Goal: Use online tool/utility: Utilize a website feature to perform a specific function

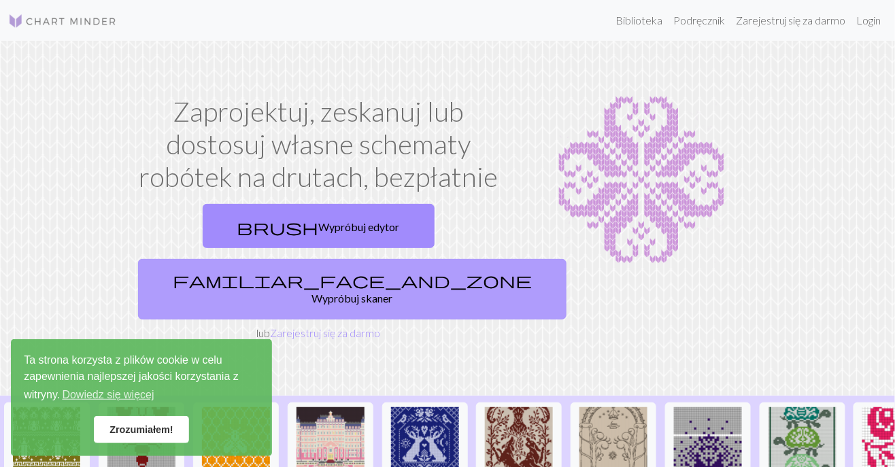
click at [393, 292] on font "Wypróbuj skaner" at bounding box center [352, 298] width 81 height 13
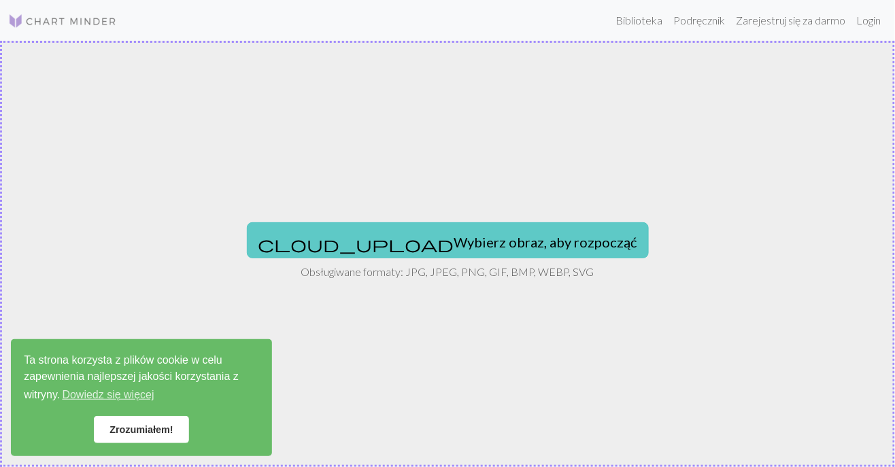
click at [454, 243] on font "Wybierz obraz, aby rozpocząć" at bounding box center [545, 242] width 183 height 16
type input "C:\fakepath\155.jpg"
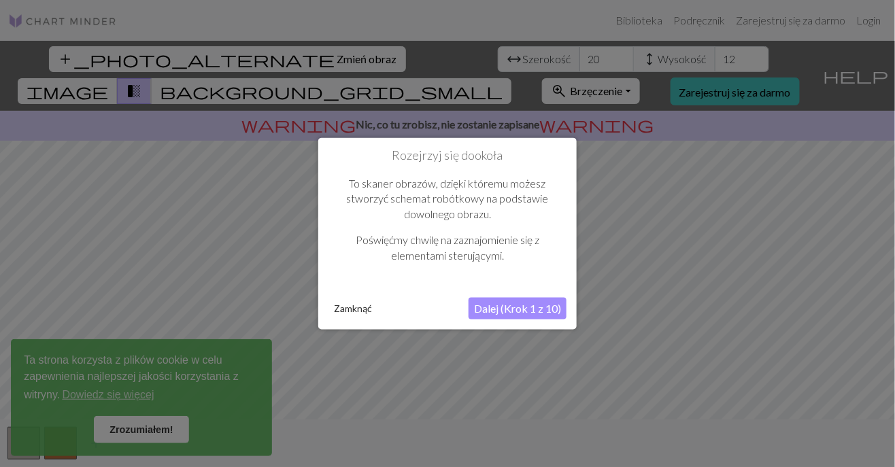
click at [515, 308] on font "Dalej (Krok 1 z 10)" at bounding box center [517, 308] width 87 height 13
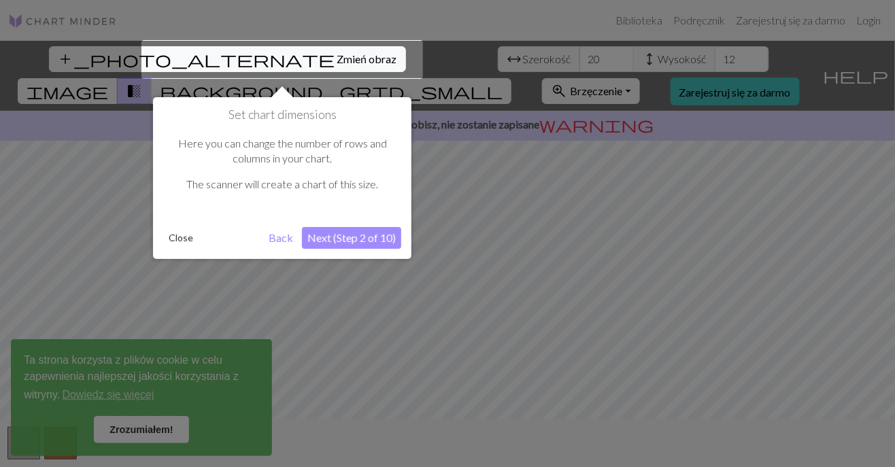
scroll to position [26, 0]
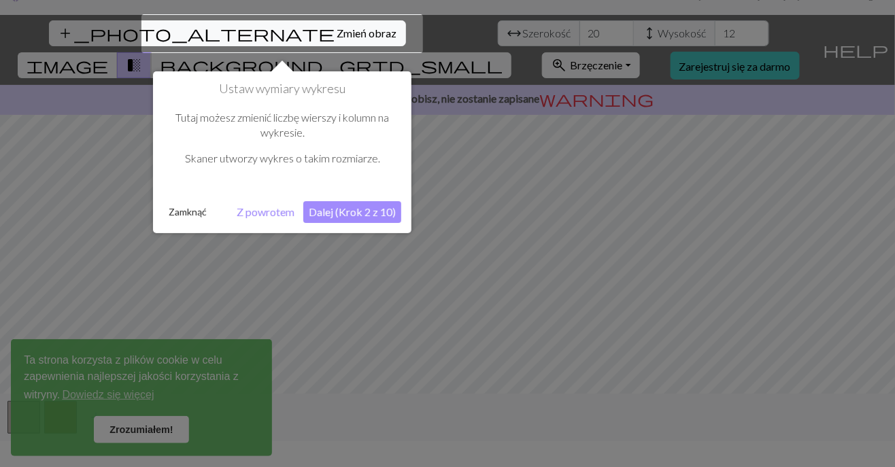
click at [364, 209] on font "Dalej (Krok 2 z 10)" at bounding box center [352, 211] width 87 height 13
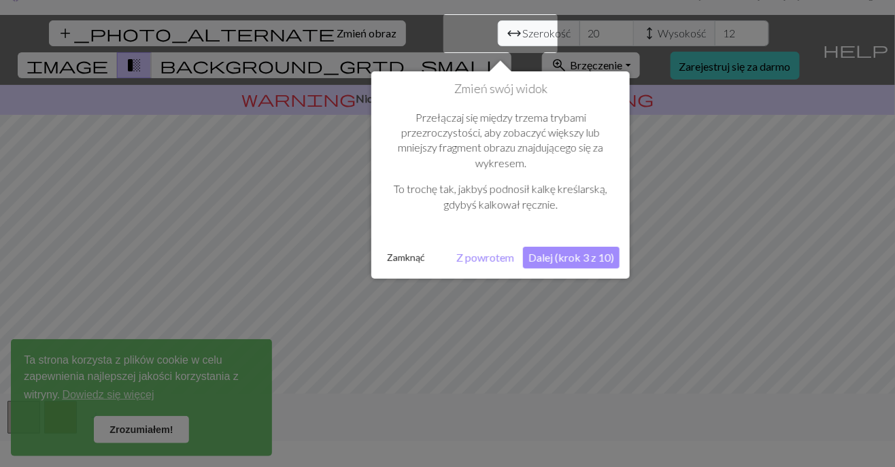
click at [538, 259] on font "Dalej (krok 3 z 10)" at bounding box center [571, 257] width 86 height 13
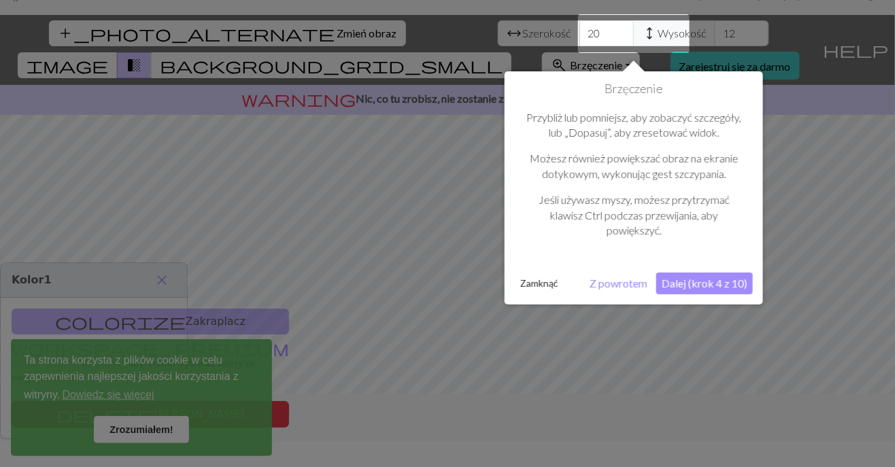
click at [681, 282] on font "Dalej (krok 4 z 10)" at bounding box center [705, 283] width 86 height 13
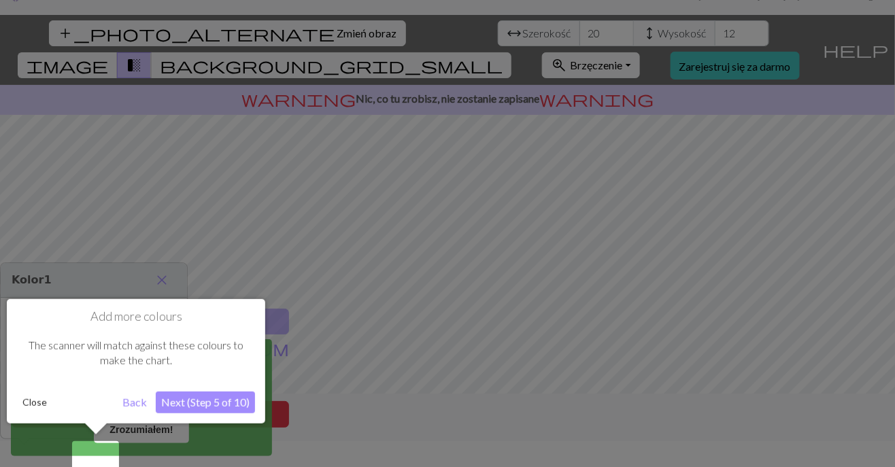
scroll to position [44, 0]
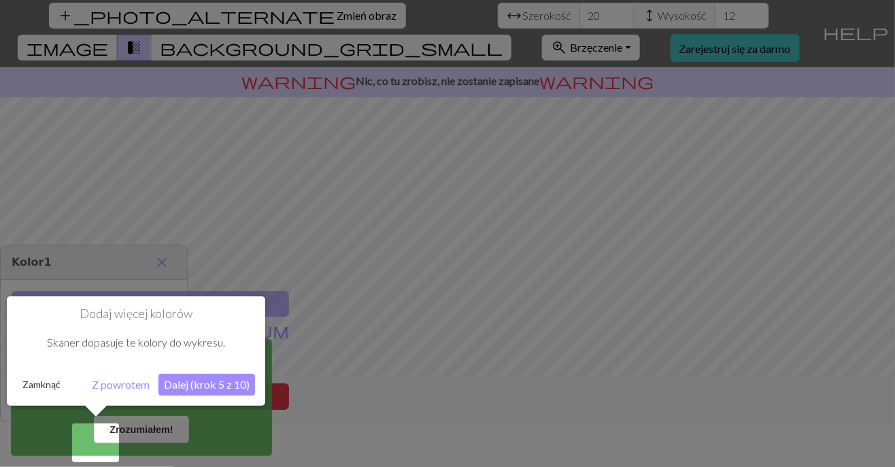
click at [216, 385] on font "Dalej (krok 5 z 10)" at bounding box center [207, 384] width 86 height 13
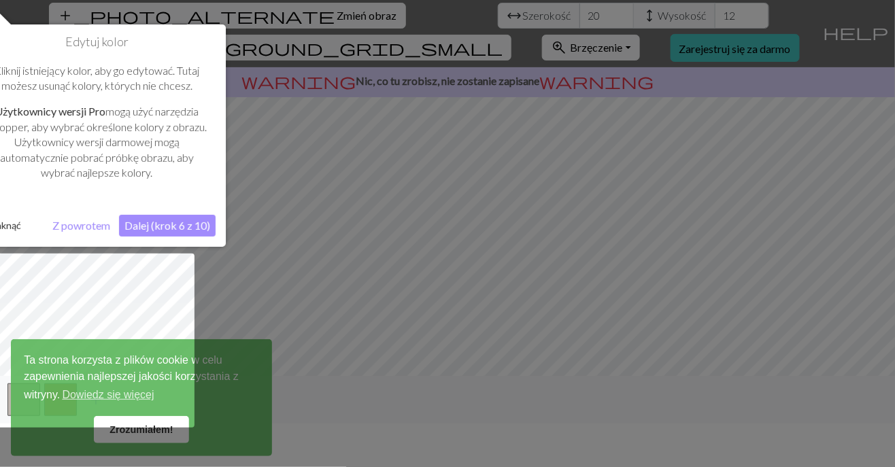
click at [175, 223] on font "Dalej (krok 6 z 10)" at bounding box center [167, 225] width 86 height 13
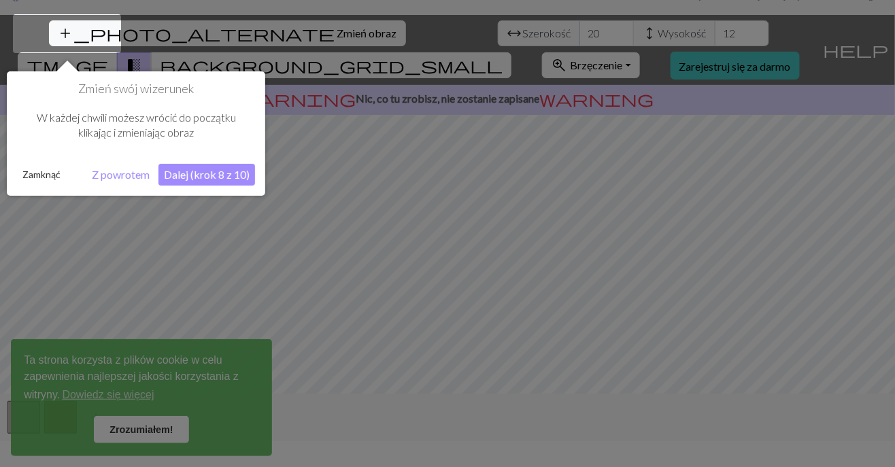
click at [211, 171] on font "Dalej (krok 8 z 10)" at bounding box center [207, 174] width 86 height 13
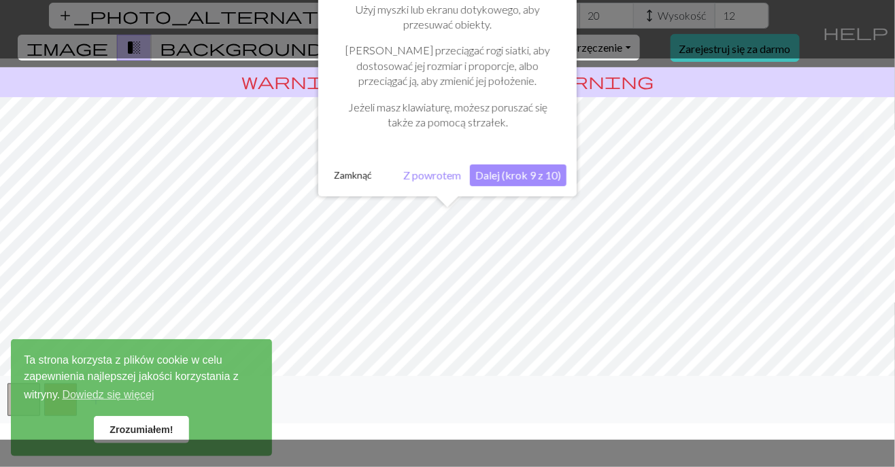
click at [500, 176] on font "Dalej (krok 9 z 10)" at bounding box center [518, 175] width 86 height 13
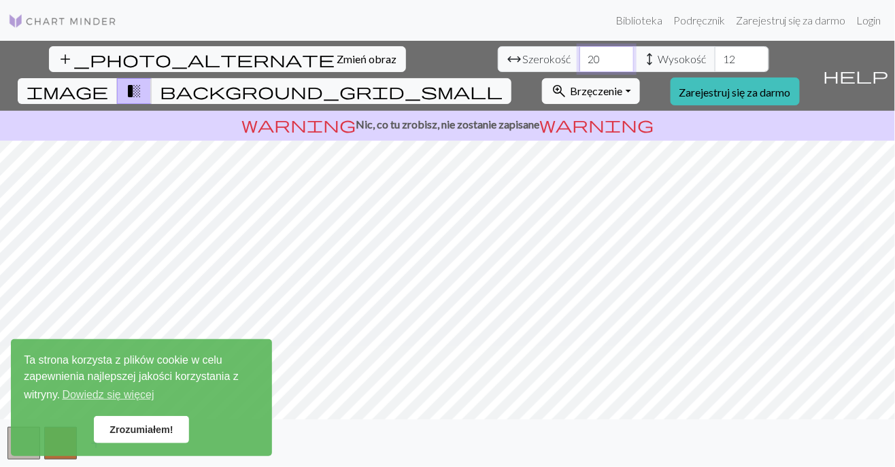
click at [579, 46] on input "20" at bounding box center [606, 59] width 54 height 26
type input "2"
type input "1"
type input "10"
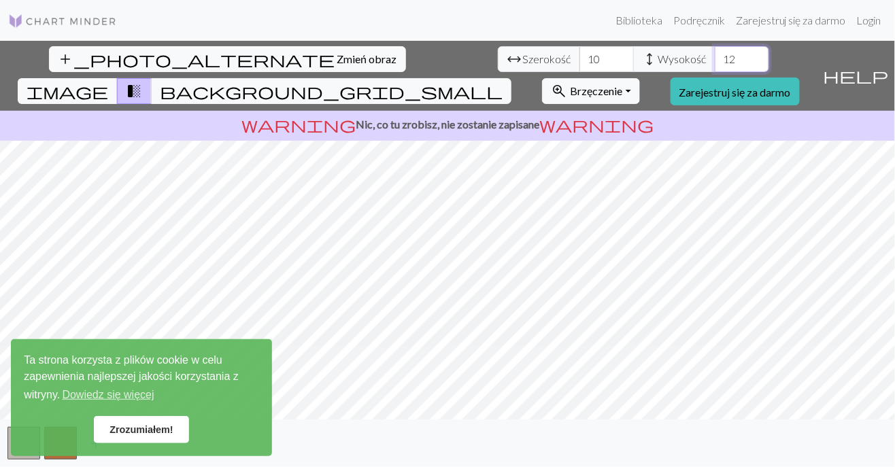
type input "1"
type input "50"
click at [579, 46] on input "10" at bounding box center [606, 59] width 54 height 26
type input "1"
click at [579, 46] on input "50" at bounding box center [606, 59] width 54 height 26
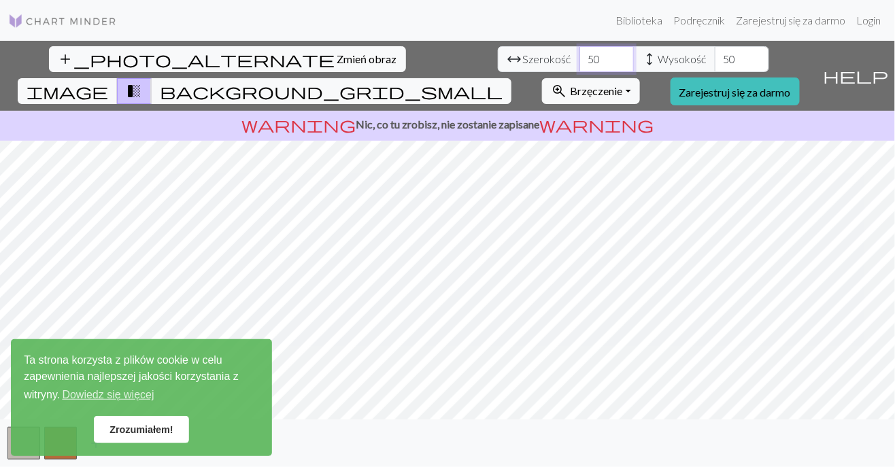
type input "5"
type input "30"
click at [715, 46] on input "50" at bounding box center [742, 59] width 54 height 26
type input "5"
type input "3"
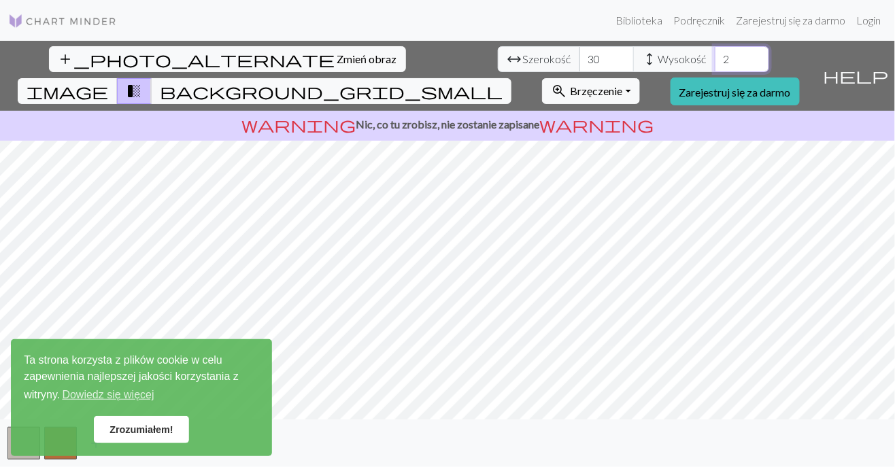
type input "5"
type input "25"
click at [579, 46] on input "30" at bounding box center [606, 59] width 54 height 26
type input "3"
type input "25"
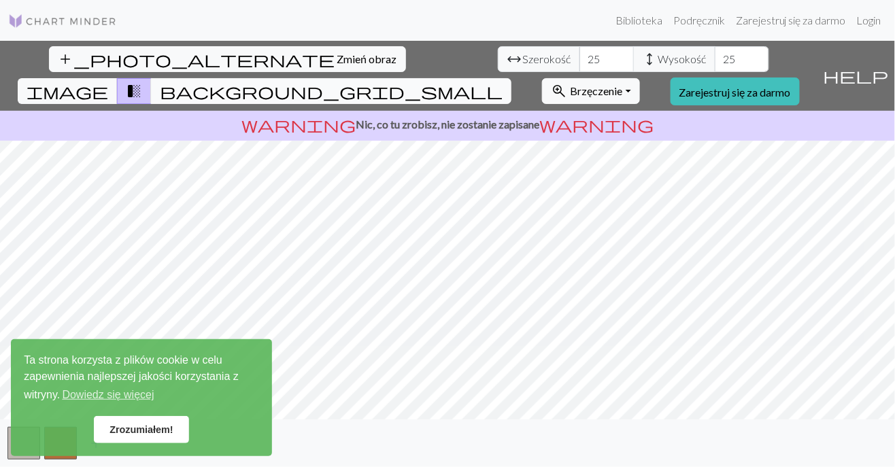
click at [502, 82] on span "background_grid_small" at bounding box center [331, 91] width 343 height 19
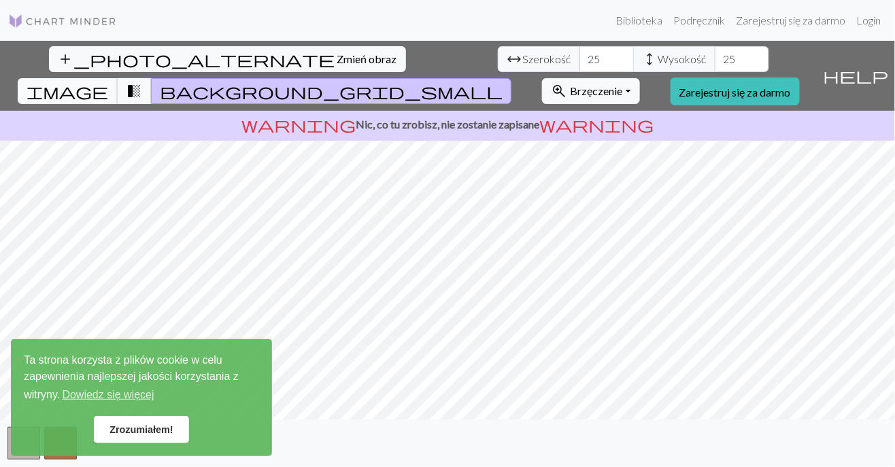
click at [108, 82] on span "image" at bounding box center [68, 91] width 82 height 19
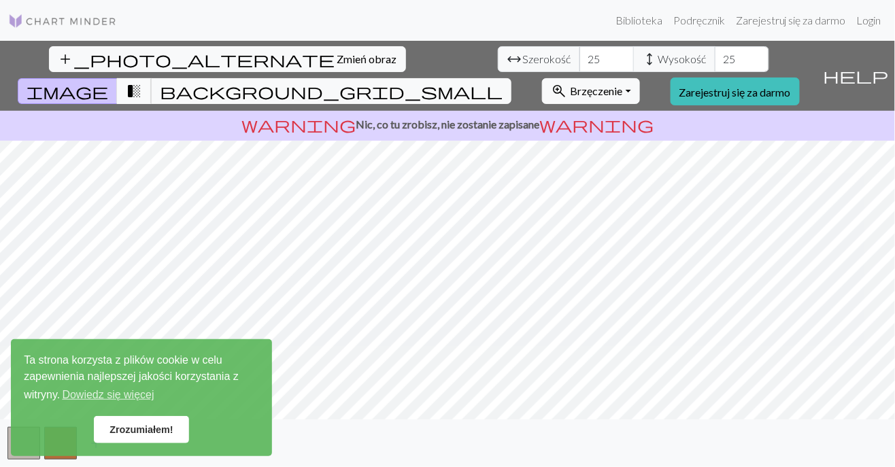
click at [142, 82] on span "transition_fade" at bounding box center [134, 91] width 16 height 19
click at [108, 82] on span "image" at bounding box center [68, 91] width 82 height 19
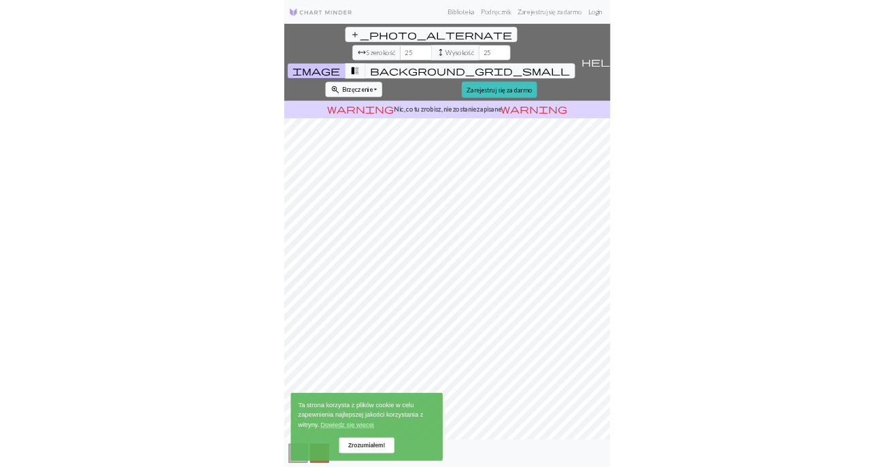
scroll to position [41, 0]
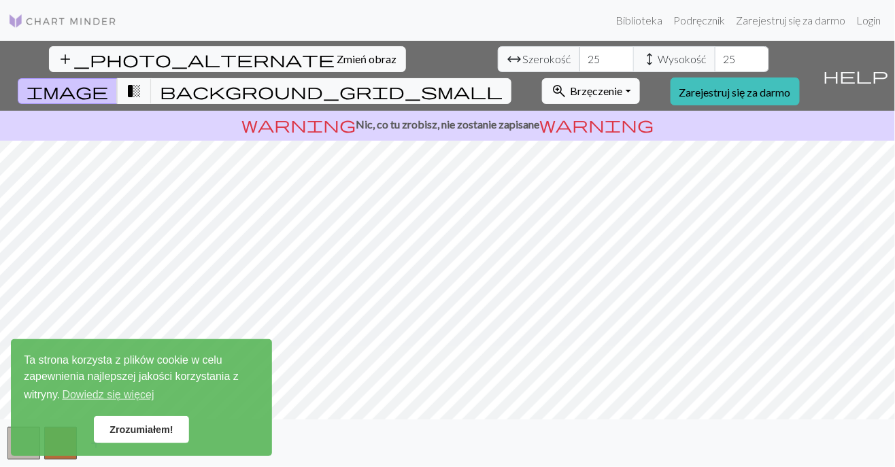
click at [622, 84] on font "Brzęczenie" at bounding box center [596, 90] width 52 height 13
click at [144, 416] on link "Zrozumiałem!" at bounding box center [141, 429] width 95 height 27
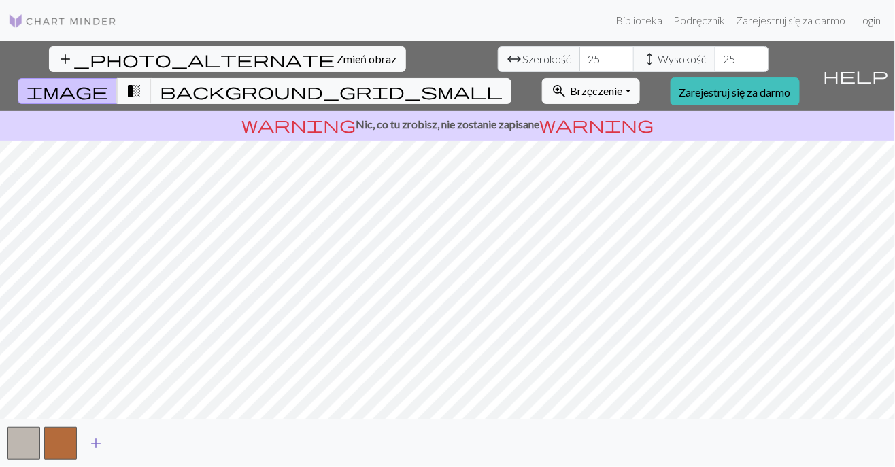
click at [88, 452] on span "add" at bounding box center [96, 443] width 16 height 19
click at [122, 447] on button "add" at bounding box center [133, 443] width 34 height 26
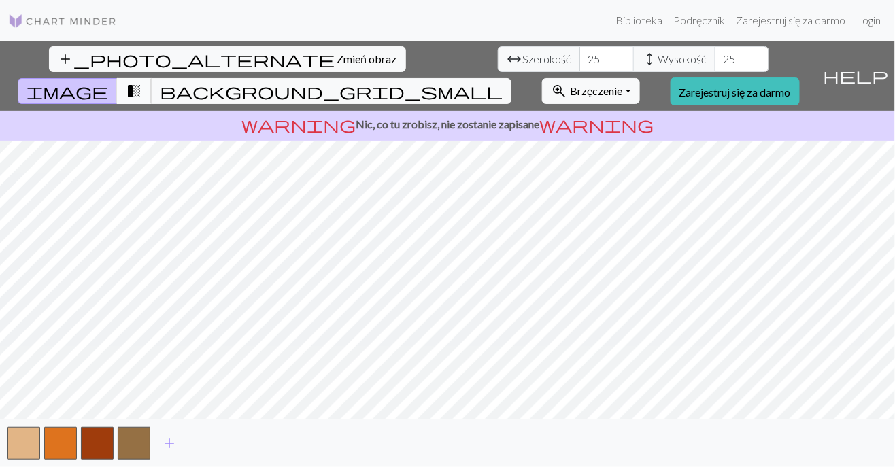
click at [152, 78] on button "transition_fade" at bounding box center [134, 91] width 35 height 26
click at [172, 447] on span "add" at bounding box center [169, 443] width 16 height 19
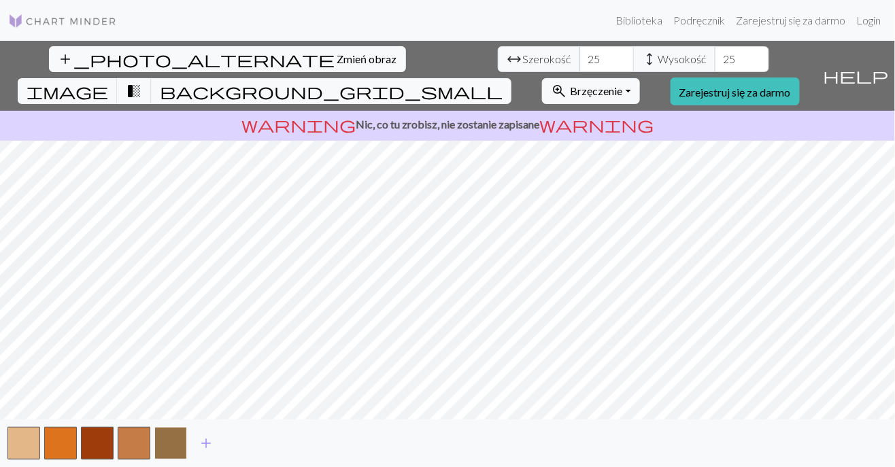
click at [174, 443] on button "button" at bounding box center [170, 443] width 33 height 33
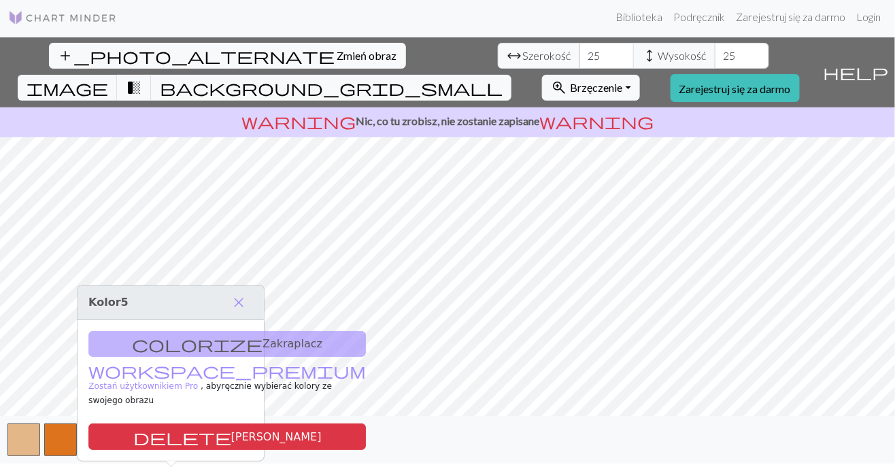
click at [205, 447] on span "add" at bounding box center [206, 439] width 16 height 19
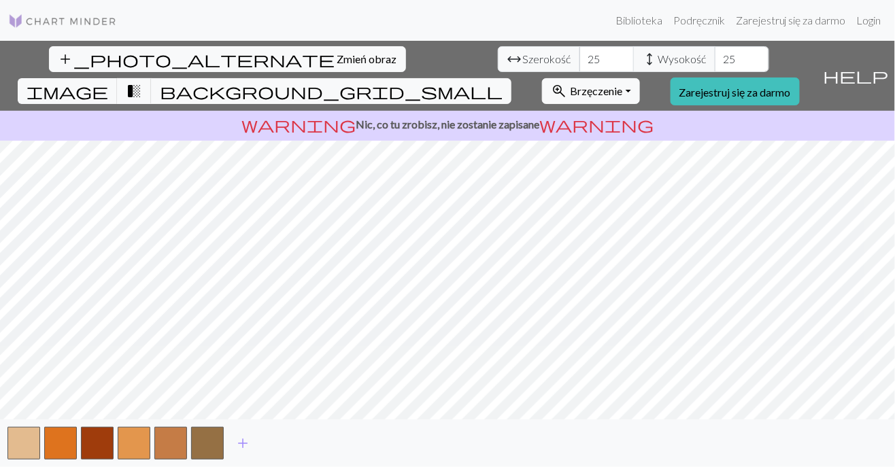
click at [226, 443] on button "add" at bounding box center [243, 443] width 34 height 26
click at [268, 444] on button "add" at bounding box center [279, 443] width 34 height 26
click at [298, 449] on div "add" at bounding box center [447, 444] width 895 height 48
click at [276, 449] on button "button" at bounding box center [281, 443] width 33 height 33
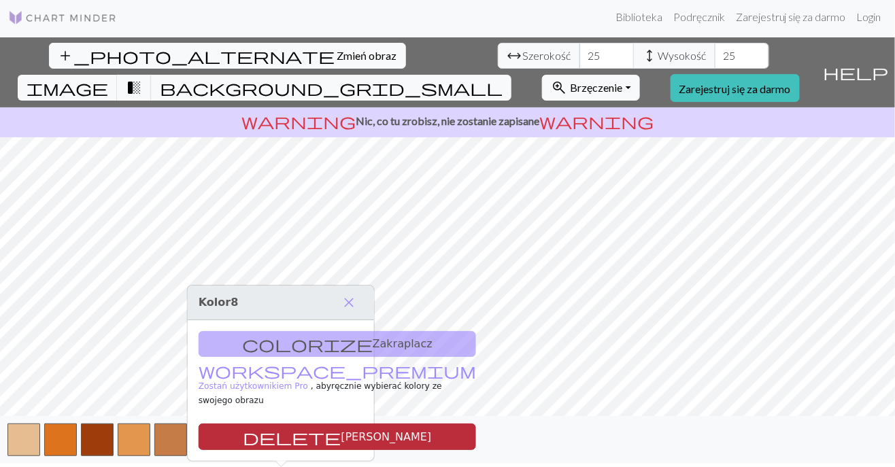
click at [286, 424] on button "[PERSON_NAME]" at bounding box center [337, 437] width 277 height 27
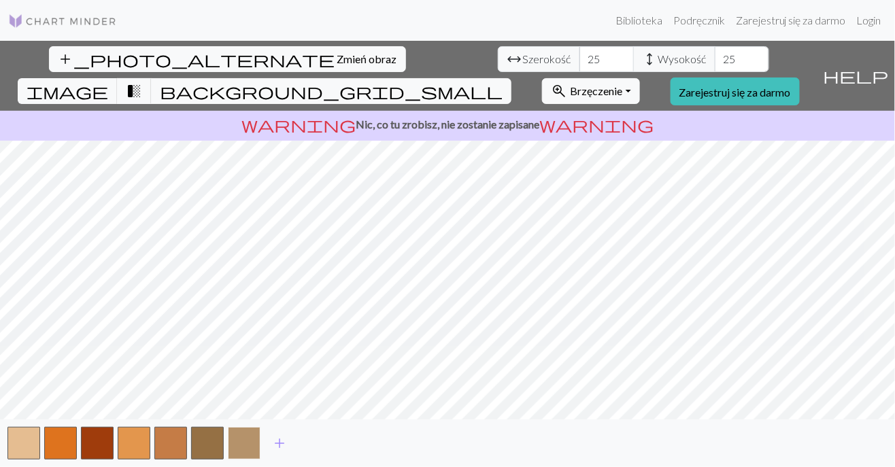
click at [238, 445] on button "button" at bounding box center [244, 443] width 33 height 33
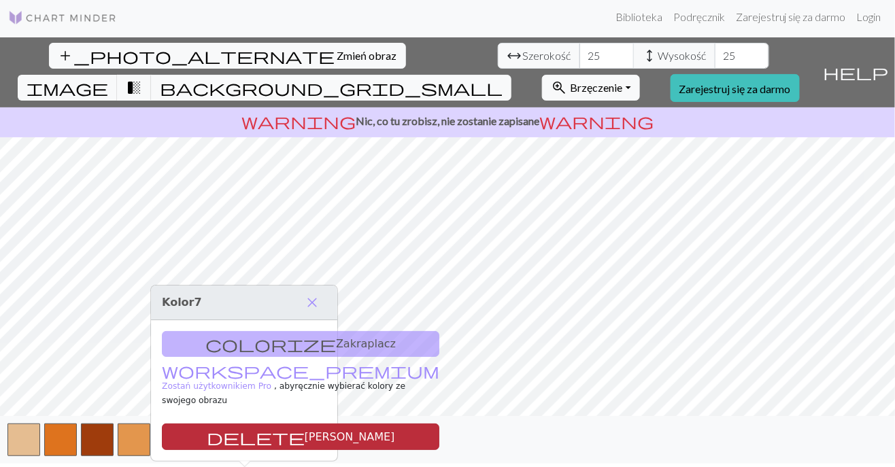
click at [305, 430] on font "[PERSON_NAME]" at bounding box center [350, 436] width 90 height 13
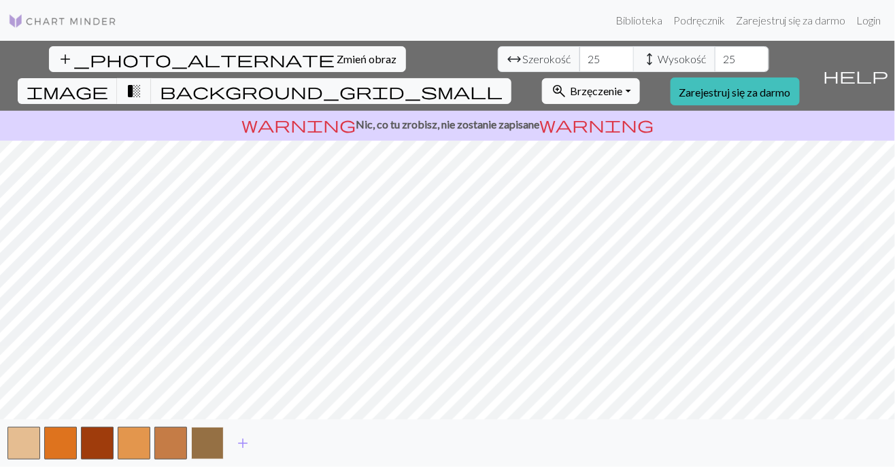
click at [203, 442] on button "button" at bounding box center [207, 443] width 33 height 33
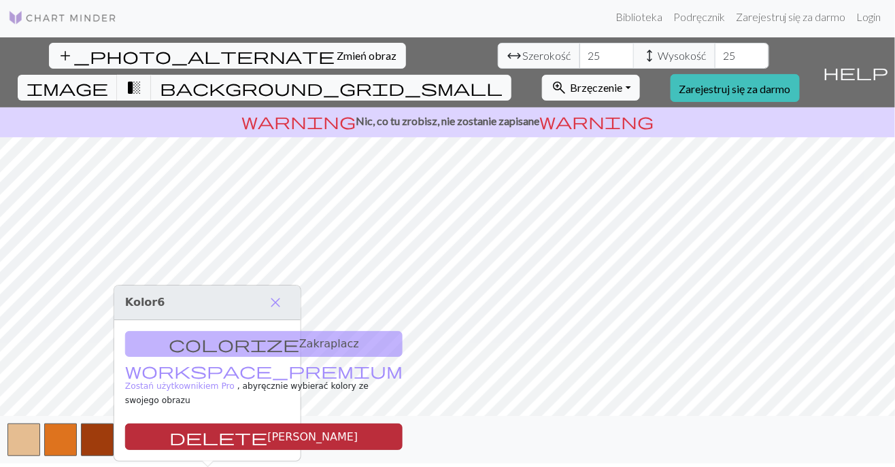
click at [267, 430] on font "[PERSON_NAME]" at bounding box center [312, 436] width 90 height 13
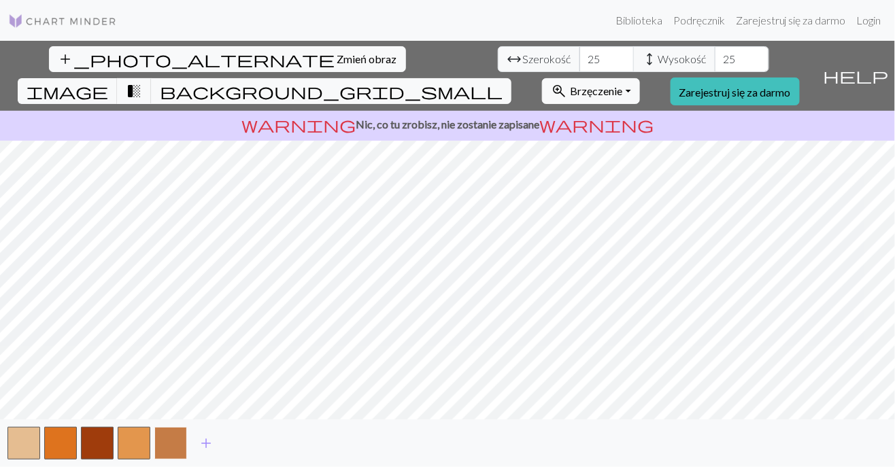
click at [162, 445] on button "button" at bounding box center [170, 443] width 33 height 33
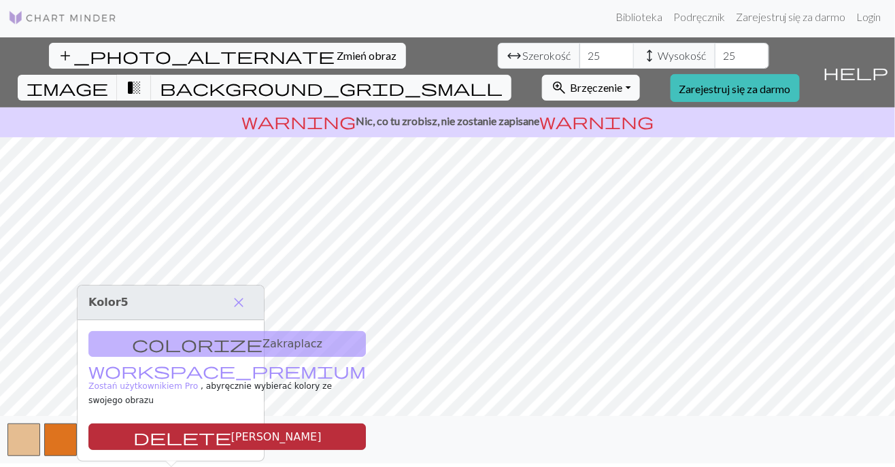
click at [231, 430] on font "[PERSON_NAME]" at bounding box center [276, 436] width 90 height 13
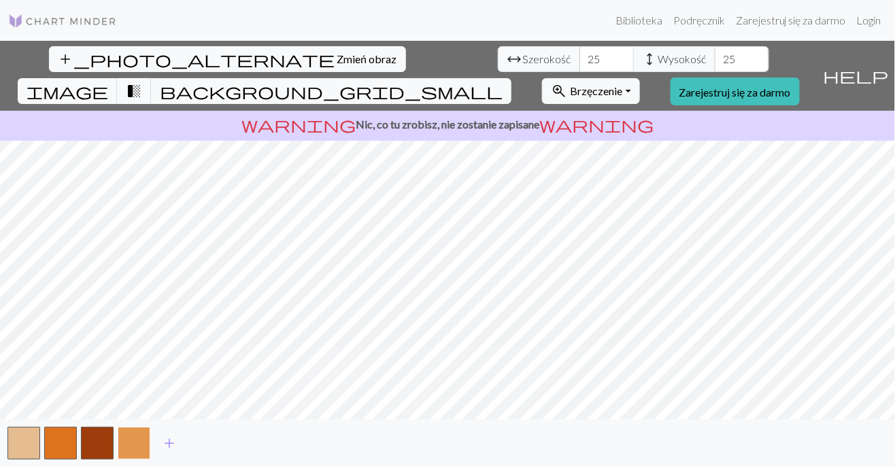
click at [129, 445] on button "button" at bounding box center [134, 443] width 33 height 33
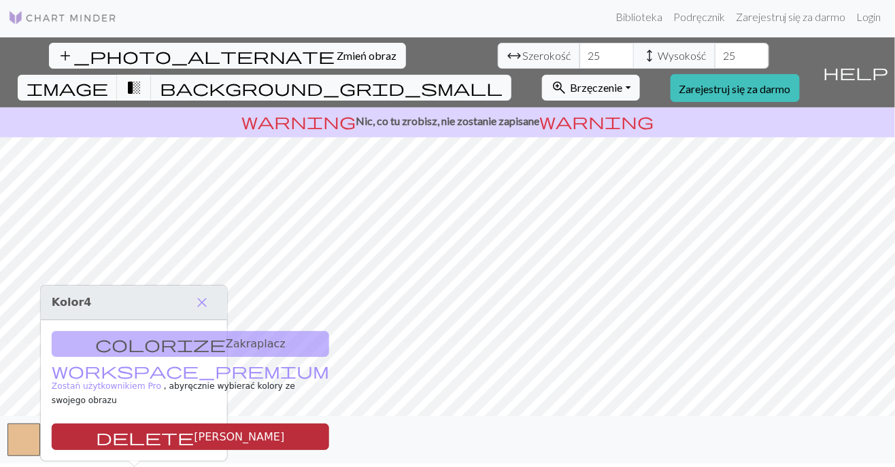
click at [194, 430] on font "[PERSON_NAME]" at bounding box center [239, 436] width 90 height 13
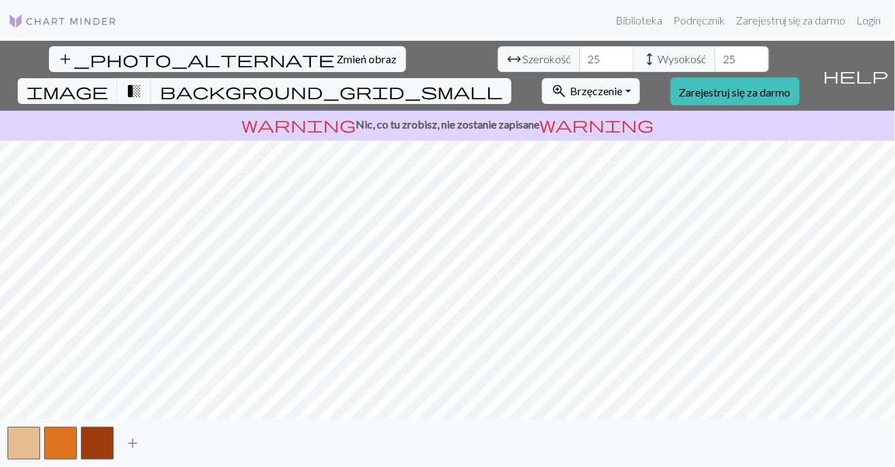
click at [123, 445] on button "add" at bounding box center [133, 443] width 34 height 26
click at [135, 442] on button "button" at bounding box center [134, 443] width 33 height 33
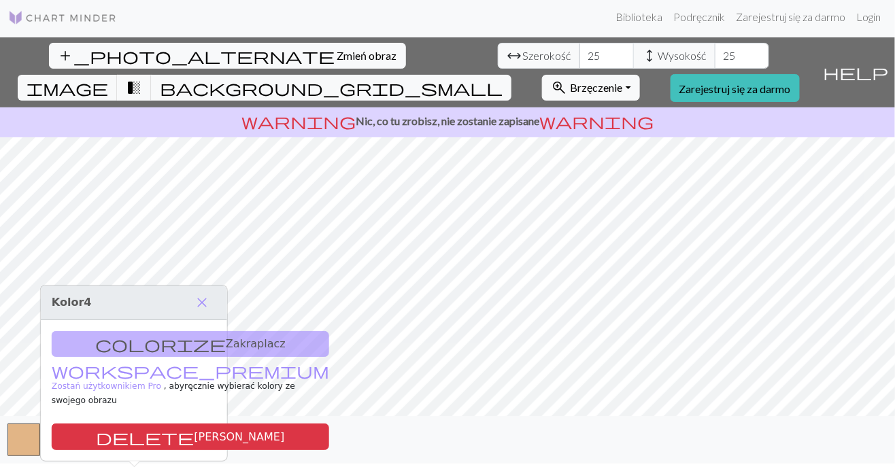
click at [162, 447] on span "add" at bounding box center [169, 439] width 16 height 19
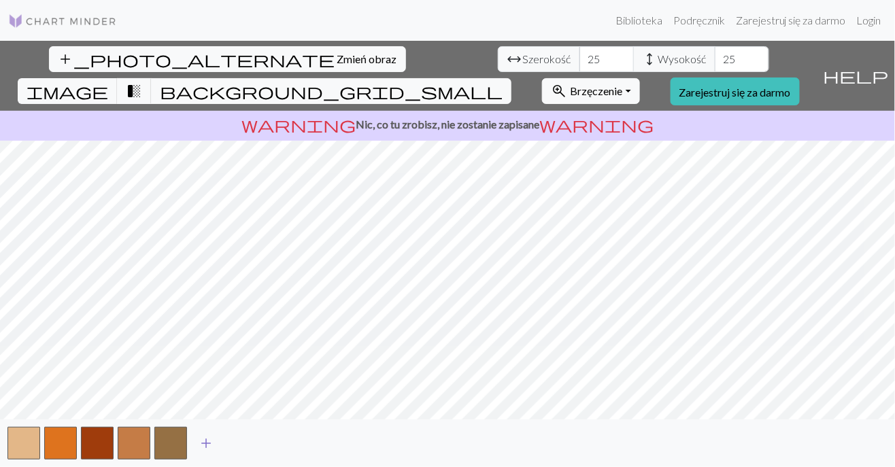
click at [195, 444] on button "add" at bounding box center [206, 443] width 34 height 26
click at [203, 446] on button "button" at bounding box center [207, 443] width 33 height 33
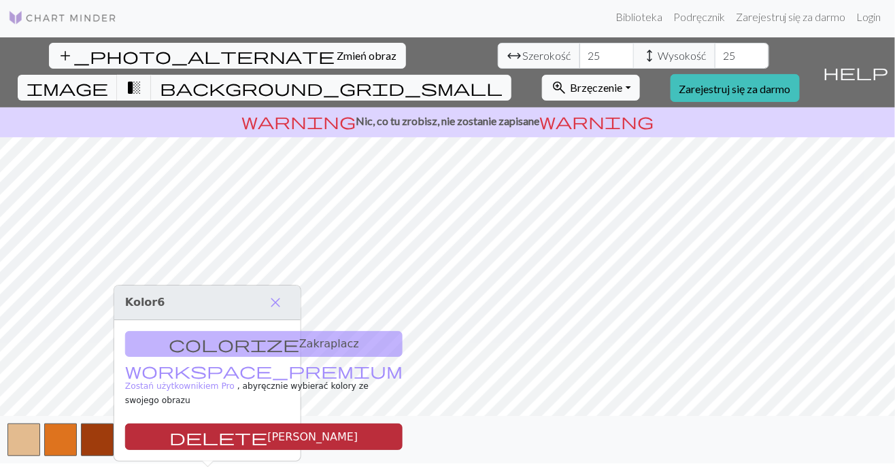
click at [267, 430] on font "[PERSON_NAME]" at bounding box center [312, 436] width 90 height 13
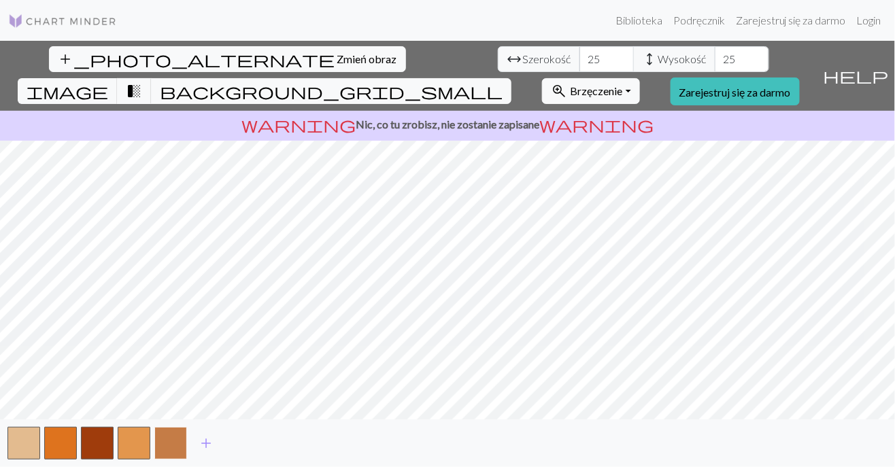
click at [162, 451] on button "button" at bounding box center [170, 443] width 33 height 33
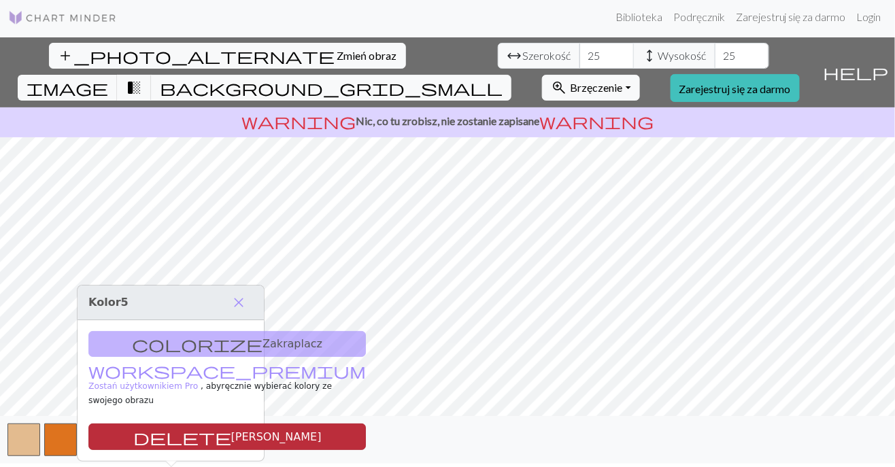
click at [194, 424] on button "[PERSON_NAME]" at bounding box center [226, 437] width 277 height 27
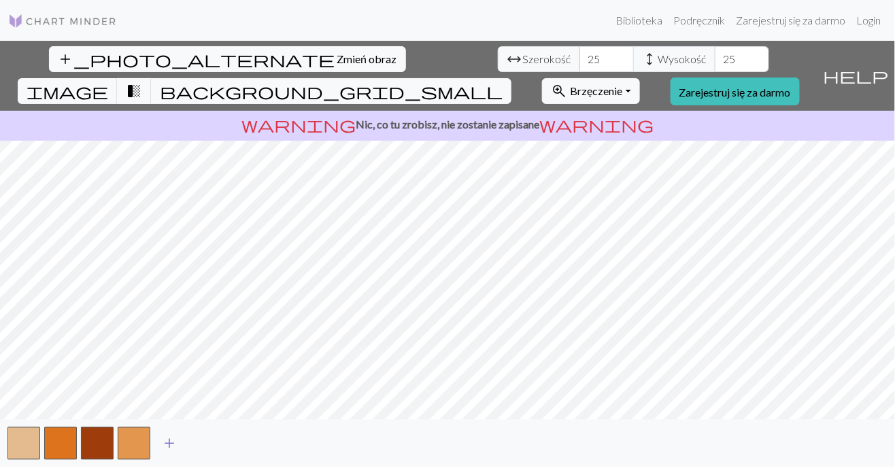
click at [159, 442] on button "add" at bounding box center [169, 443] width 34 height 26
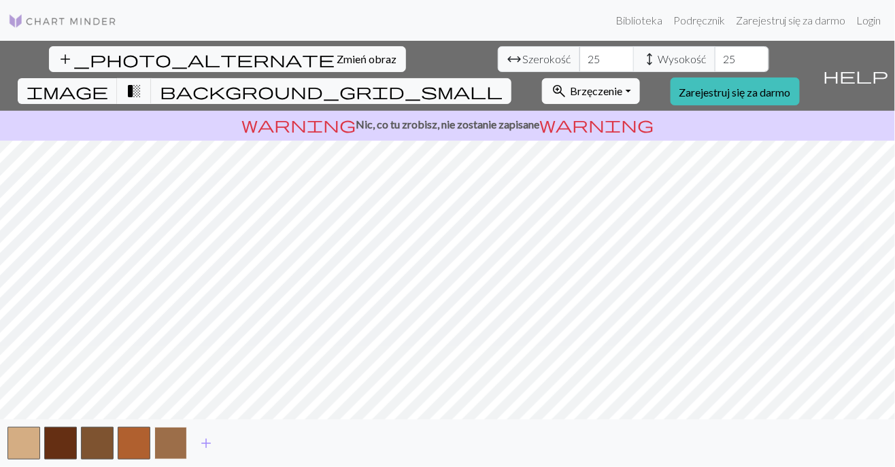
click at [167, 447] on button "button" at bounding box center [170, 443] width 33 height 33
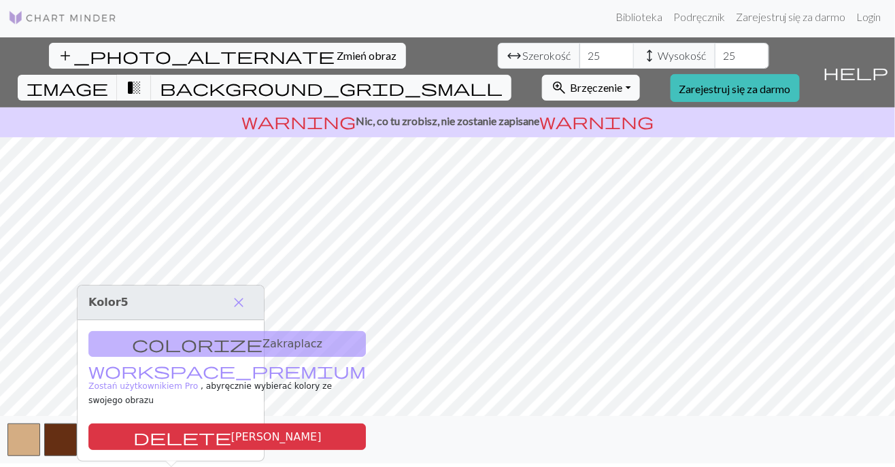
click at [199, 446] on span "add" at bounding box center [206, 439] width 16 height 19
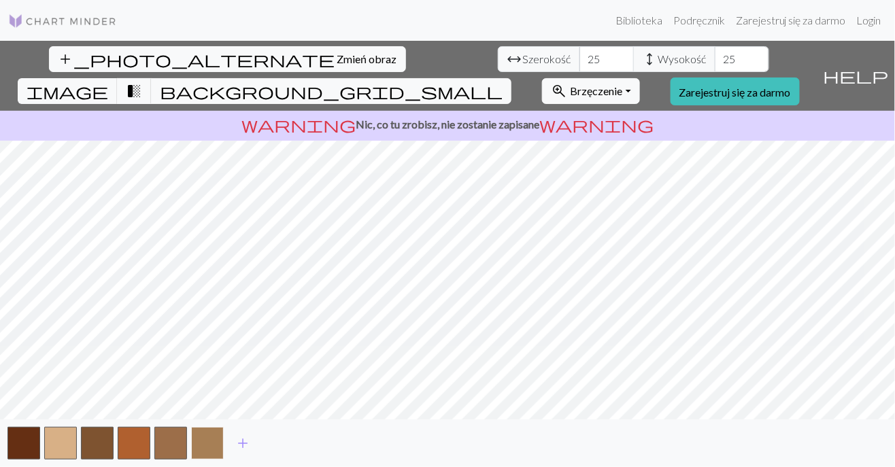
click at [203, 445] on button "button" at bounding box center [207, 443] width 33 height 33
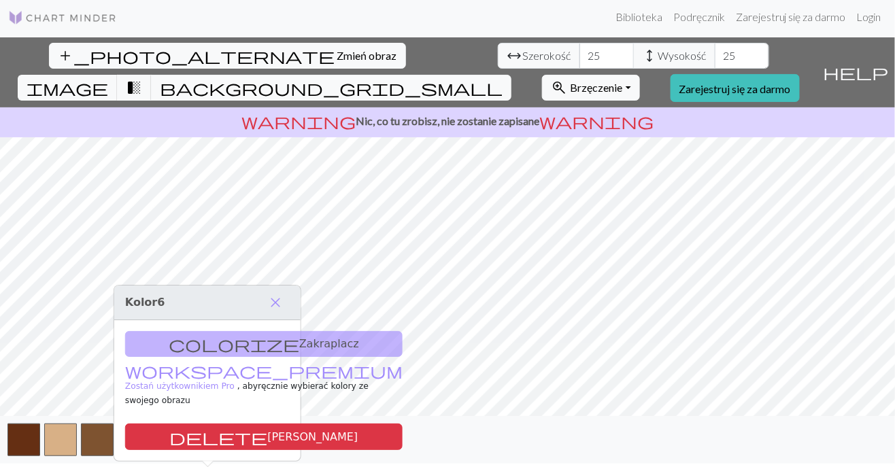
click at [232, 451] on button "add" at bounding box center [243, 440] width 34 height 26
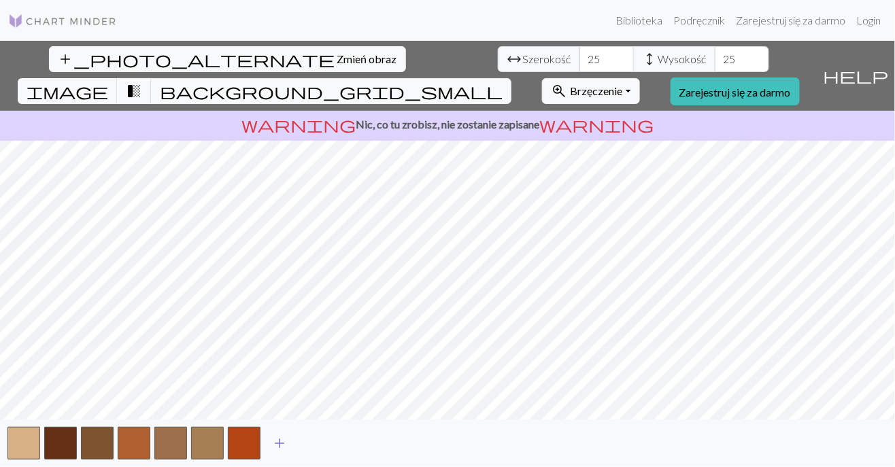
click at [276, 443] on span "add" at bounding box center [279, 443] width 16 height 19
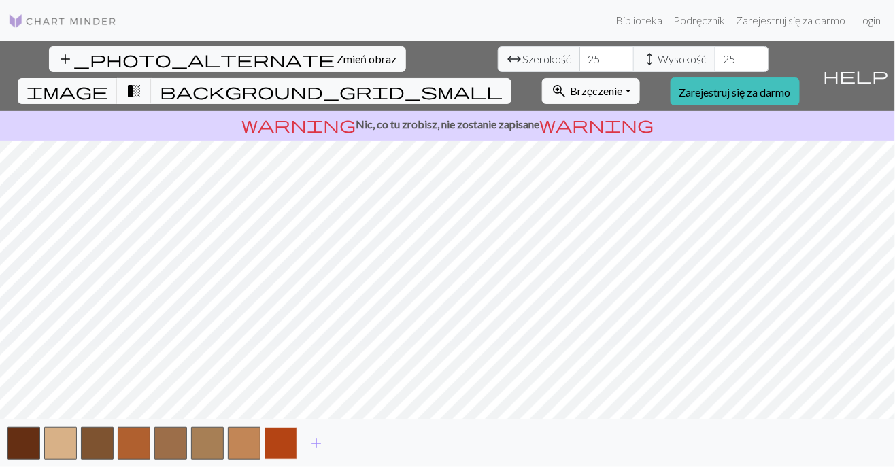
click at [271, 446] on button "button" at bounding box center [281, 443] width 33 height 33
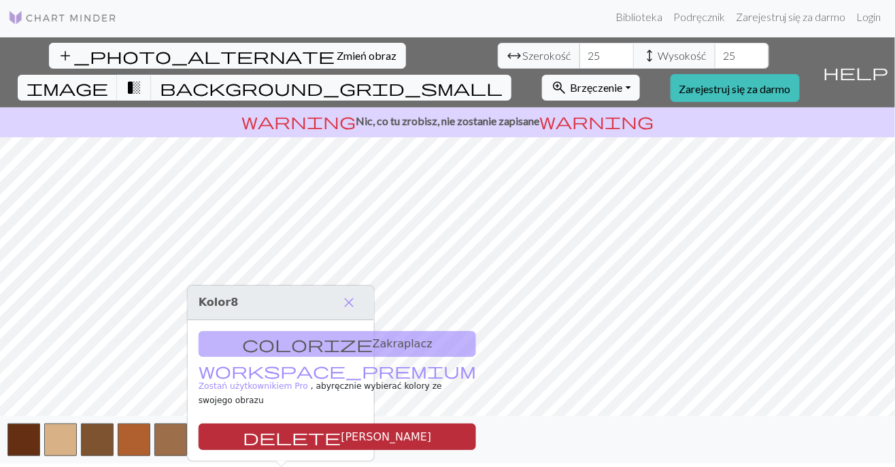
click at [341, 430] on font "[PERSON_NAME]" at bounding box center [386, 436] width 90 height 13
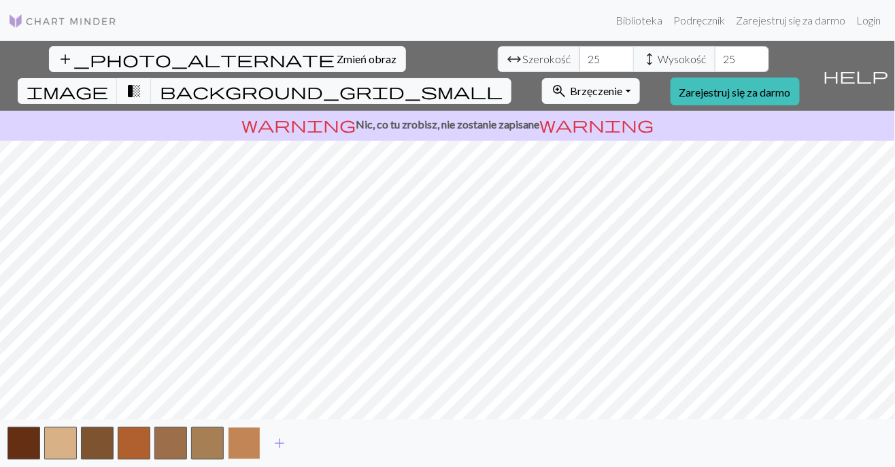
click at [241, 441] on button "button" at bounding box center [244, 443] width 33 height 33
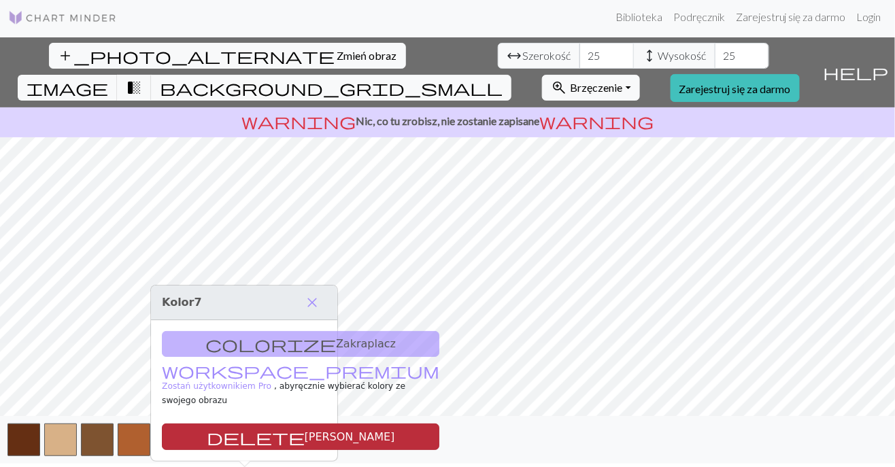
click at [305, 430] on font "[PERSON_NAME]" at bounding box center [350, 436] width 90 height 13
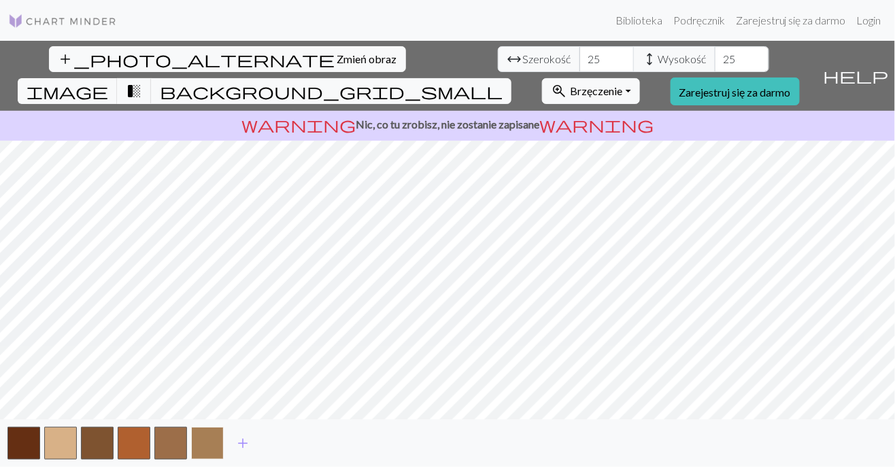
click at [205, 443] on button "button" at bounding box center [207, 443] width 33 height 33
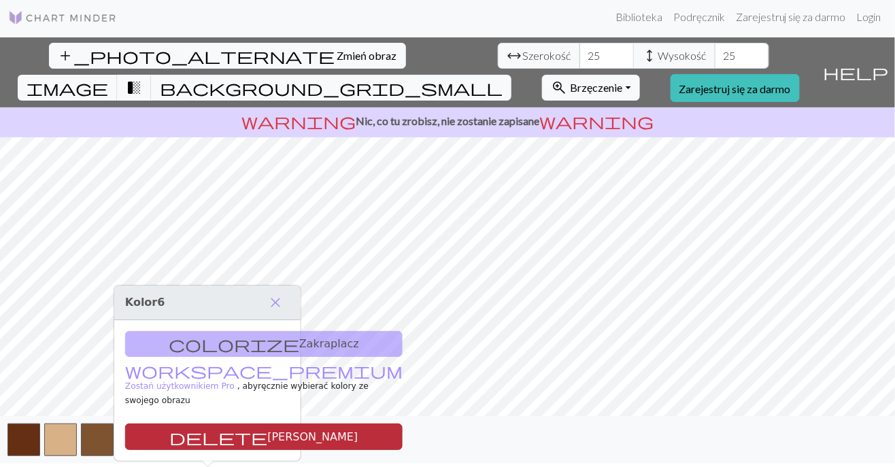
click at [267, 430] on font "[PERSON_NAME]" at bounding box center [312, 436] width 90 height 13
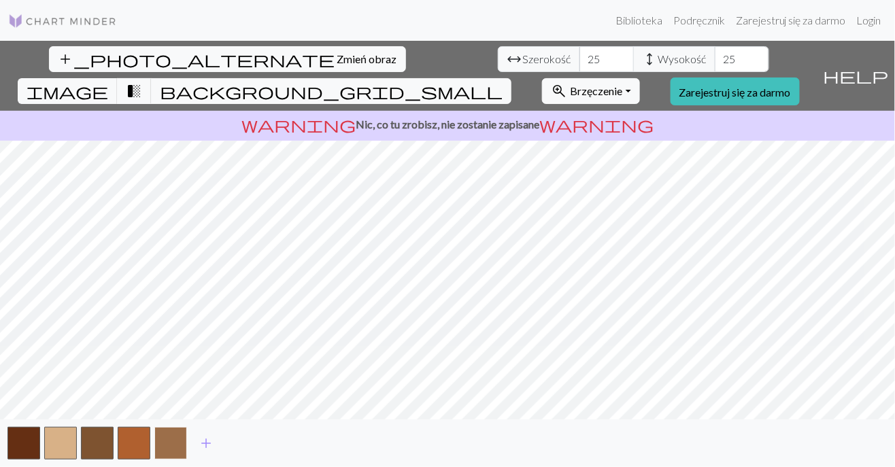
click at [165, 437] on button "button" at bounding box center [170, 443] width 33 height 33
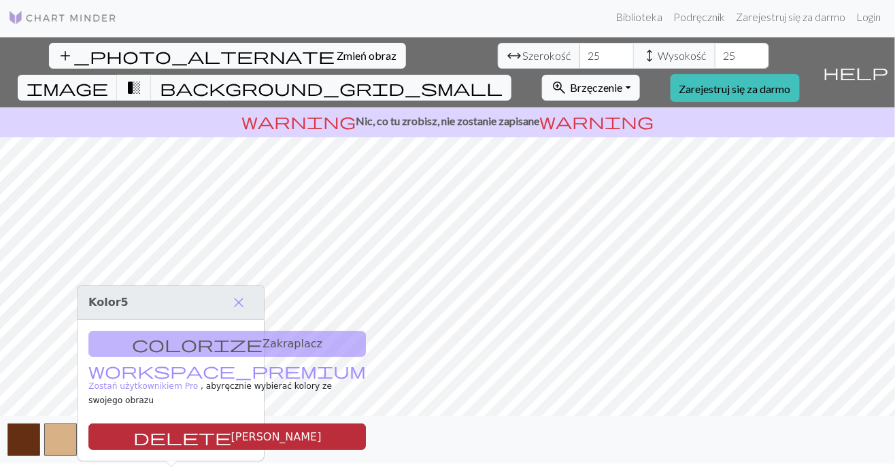
click at [231, 430] on font "[PERSON_NAME]" at bounding box center [276, 436] width 90 height 13
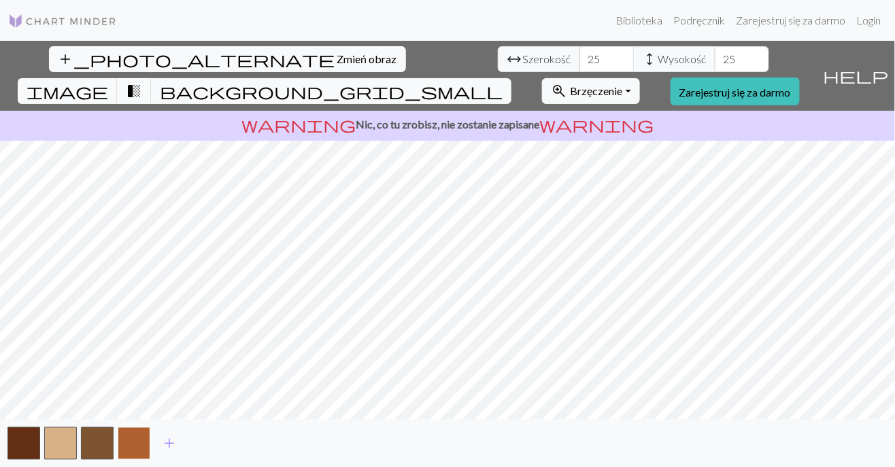
scroll to position [41, 0]
click at [135, 441] on button "button" at bounding box center [134, 443] width 33 height 33
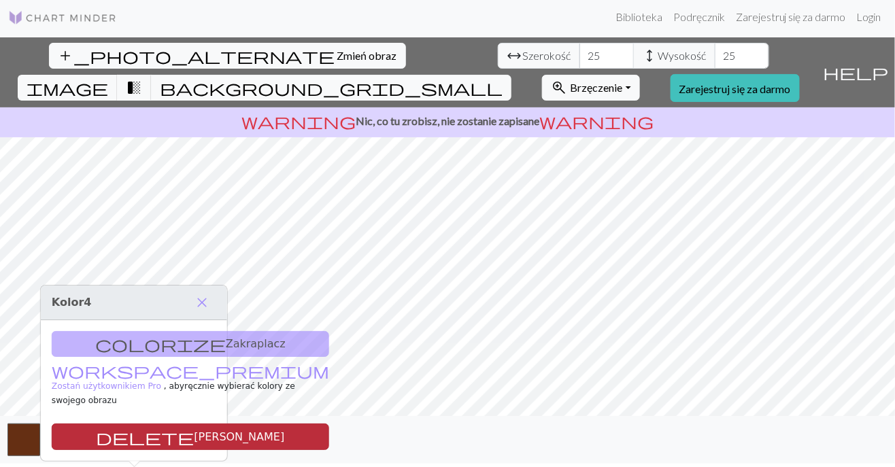
click at [165, 424] on button "[PERSON_NAME]" at bounding box center [190, 437] width 277 height 27
